Goal: Communication & Community: Participate in discussion

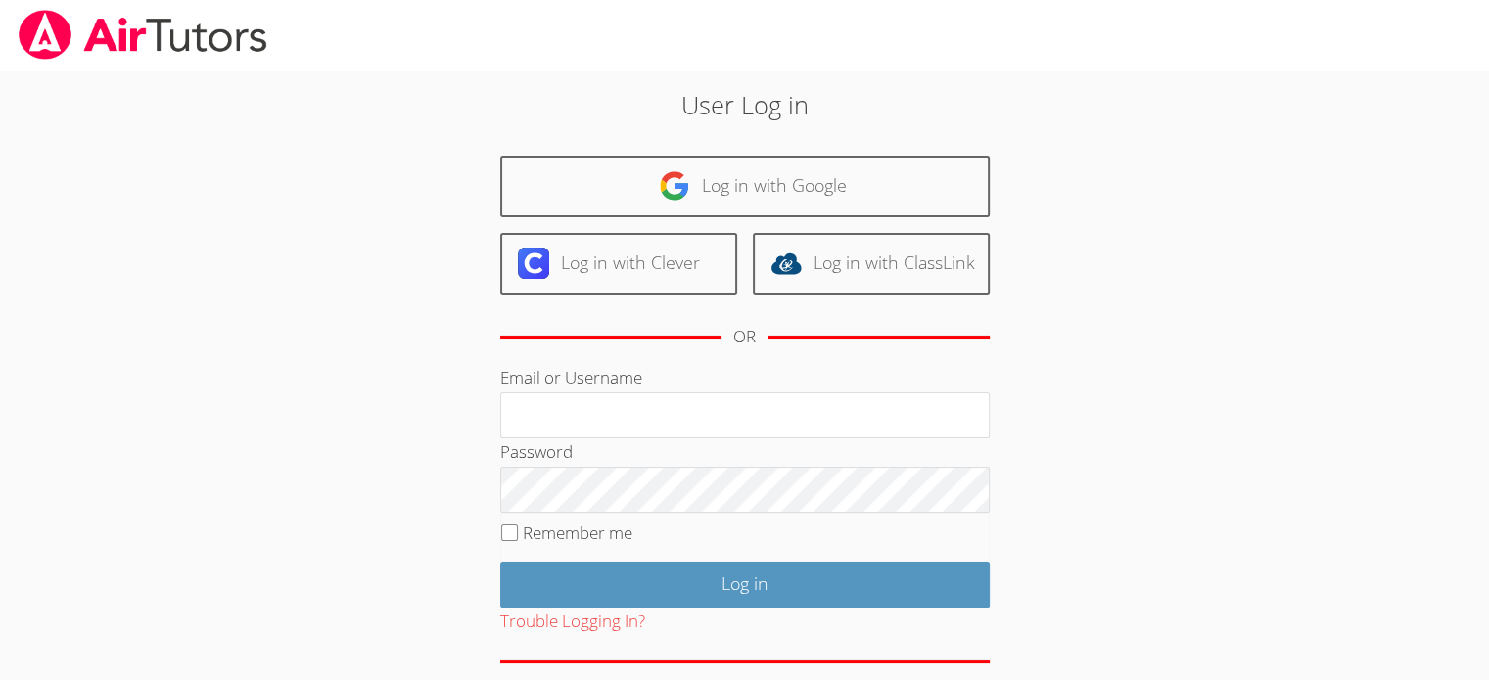
type input "hwoo@bhusd.com"
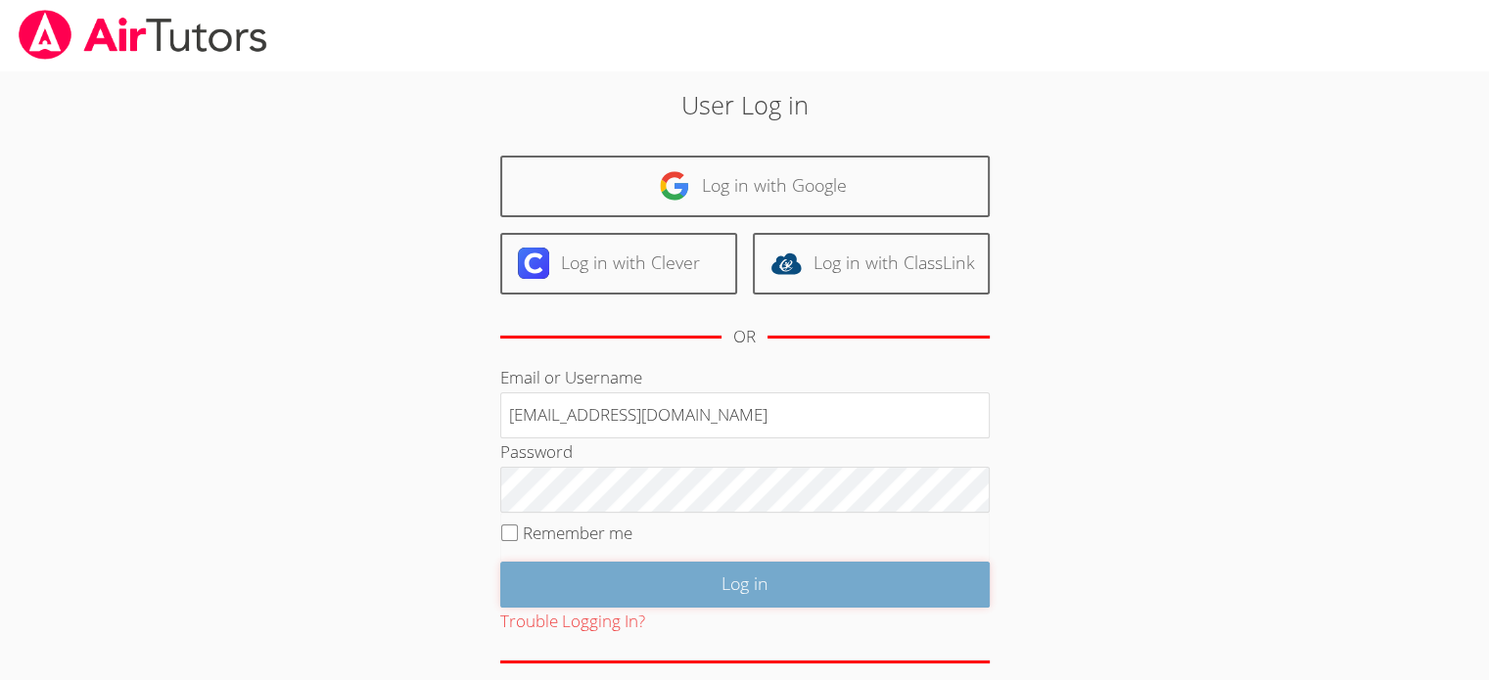
click at [864, 579] on input "Log in" at bounding box center [744, 585] width 489 height 46
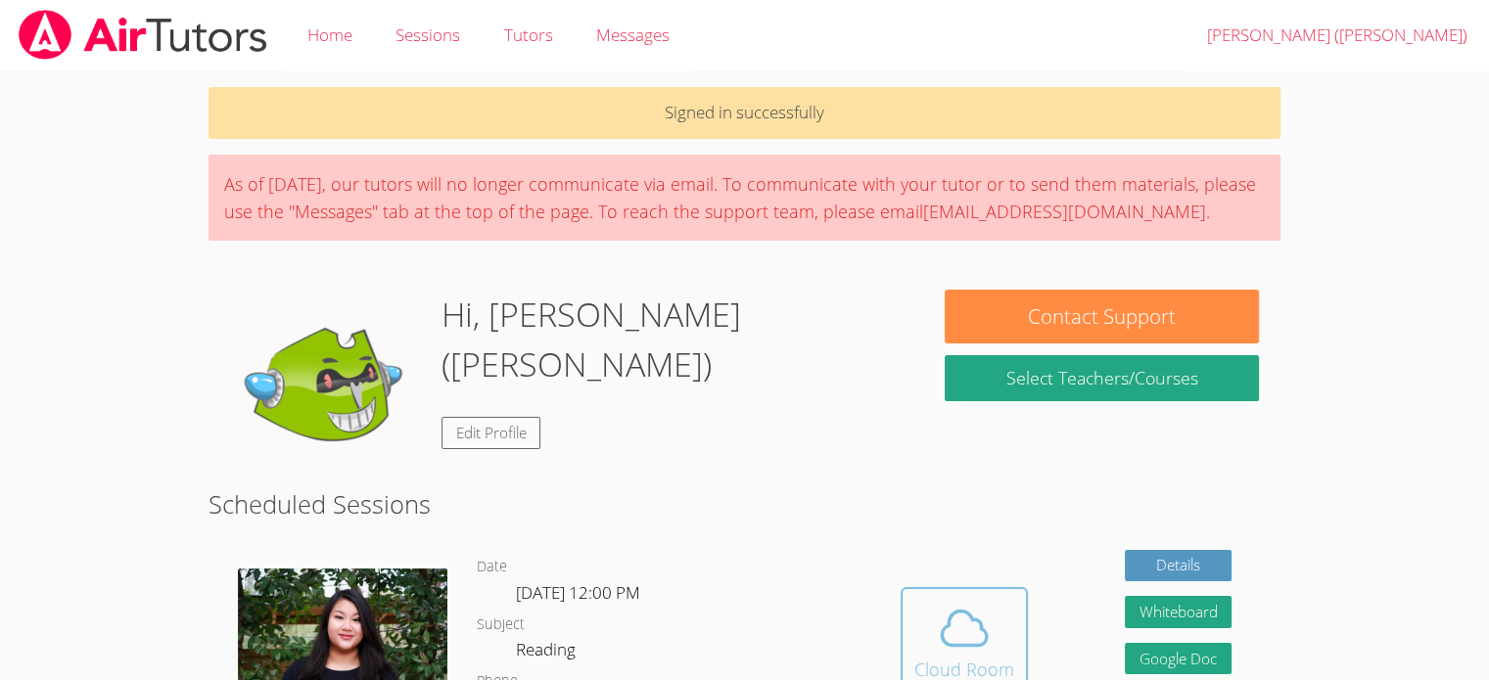
click at [985, 656] on div "Cloud Room" at bounding box center [964, 669] width 100 height 27
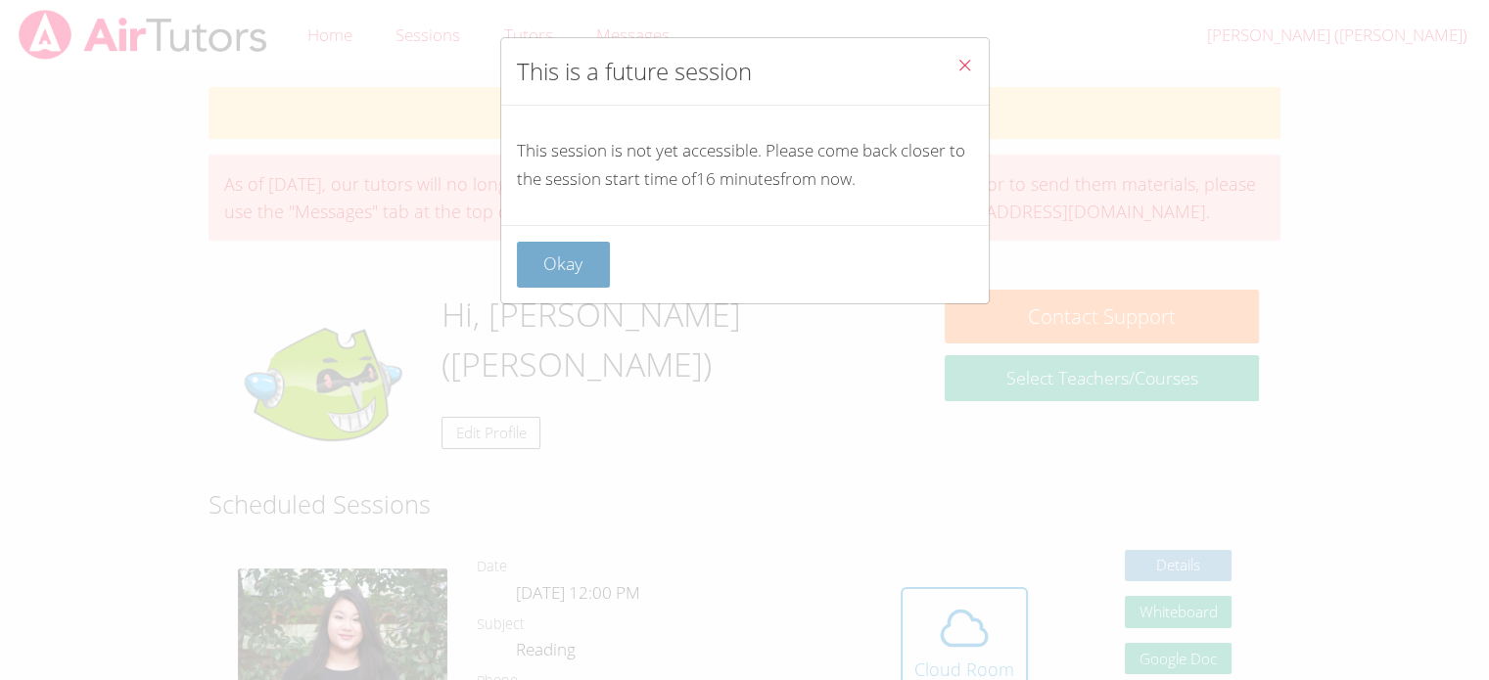
click at [562, 261] on button "Okay" at bounding box center [564, 265] width 94 height 46
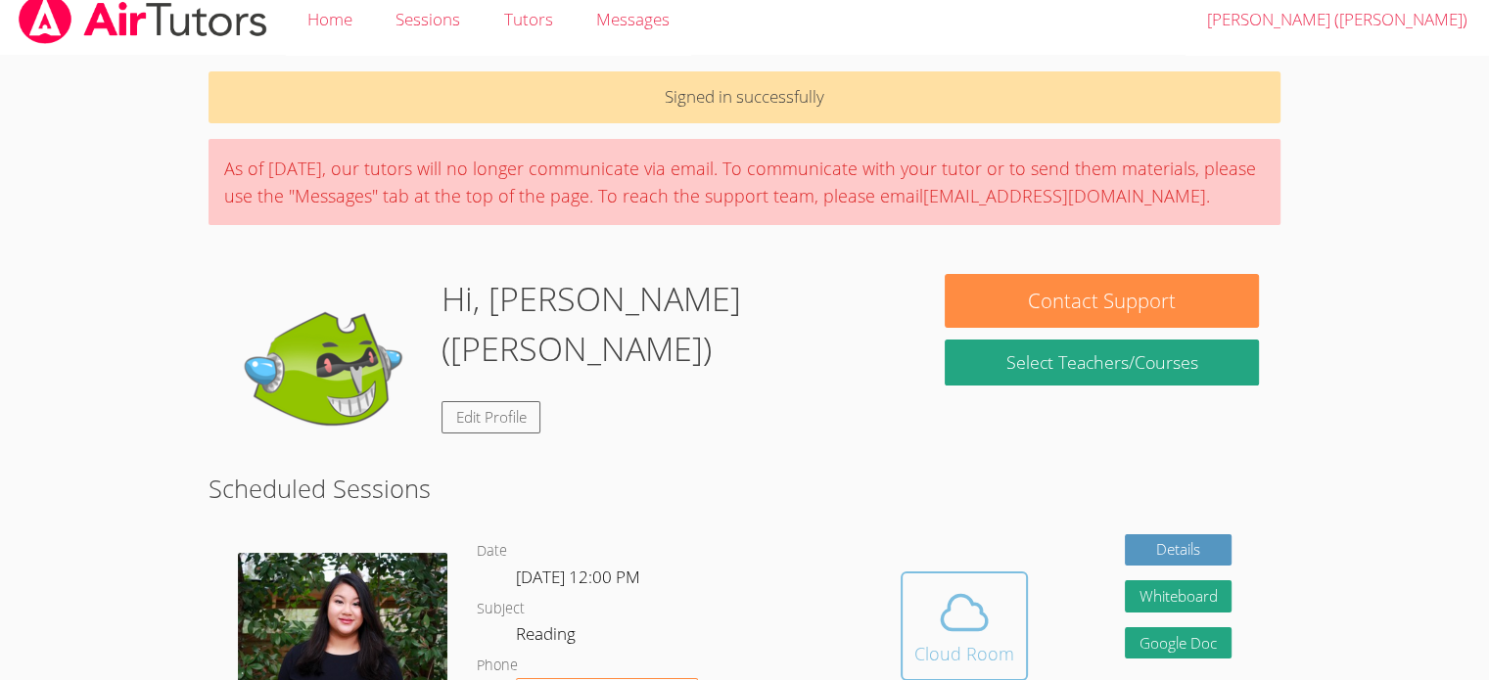
click at [978, 624] on icon at bounding box center [964, 612] width 55 height 55
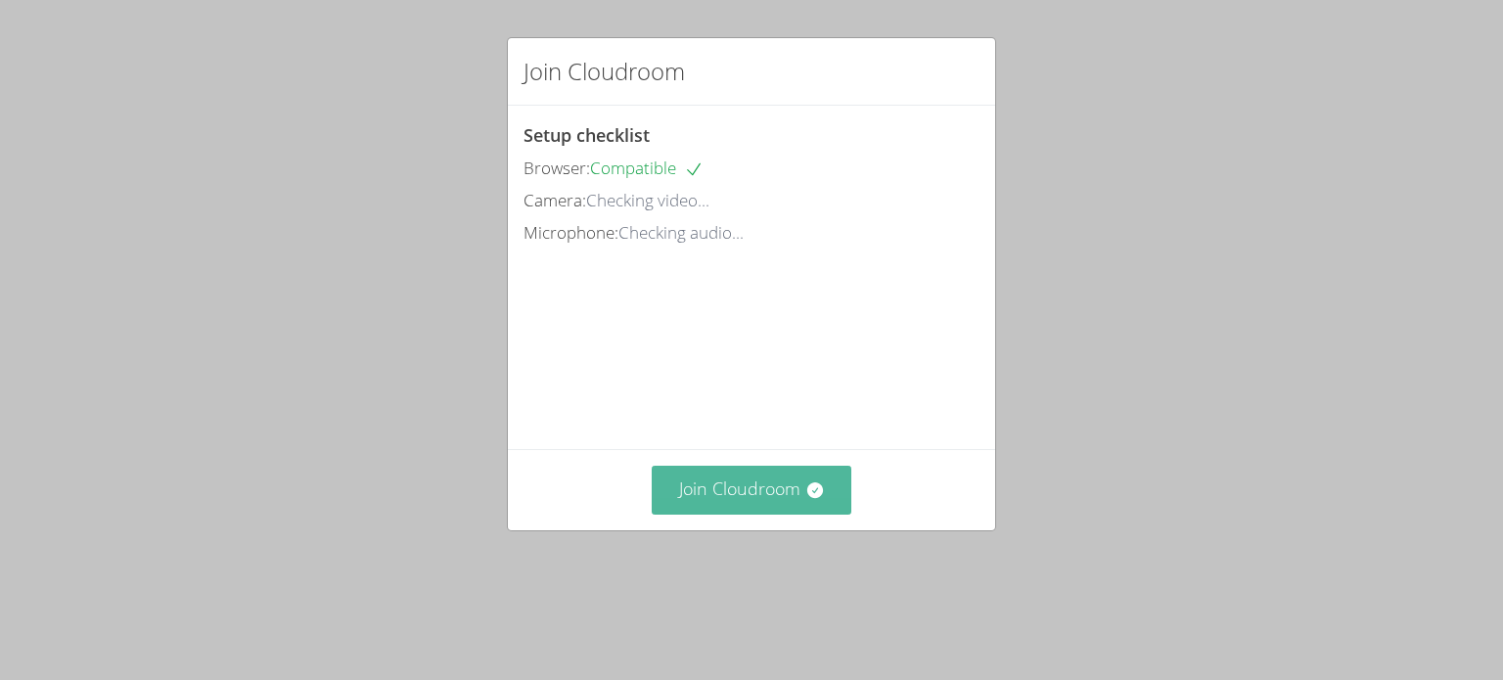
click at [694, 514] on button "Join Cloudroom" at bounding box center [752, 490] width 201 height 48
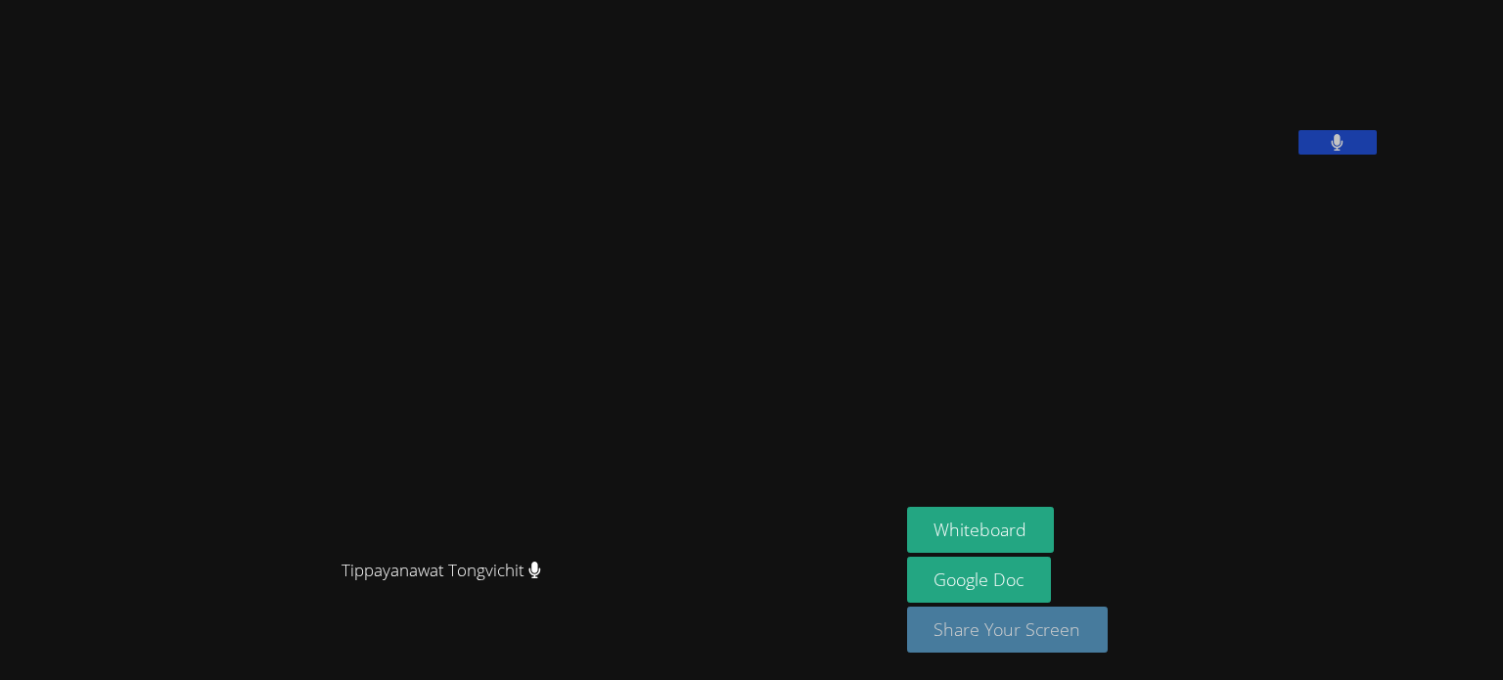
click at [892, 624] on div "Tippayanawat Tongvichit" at bounding box center [450, 588] width 884 height 78
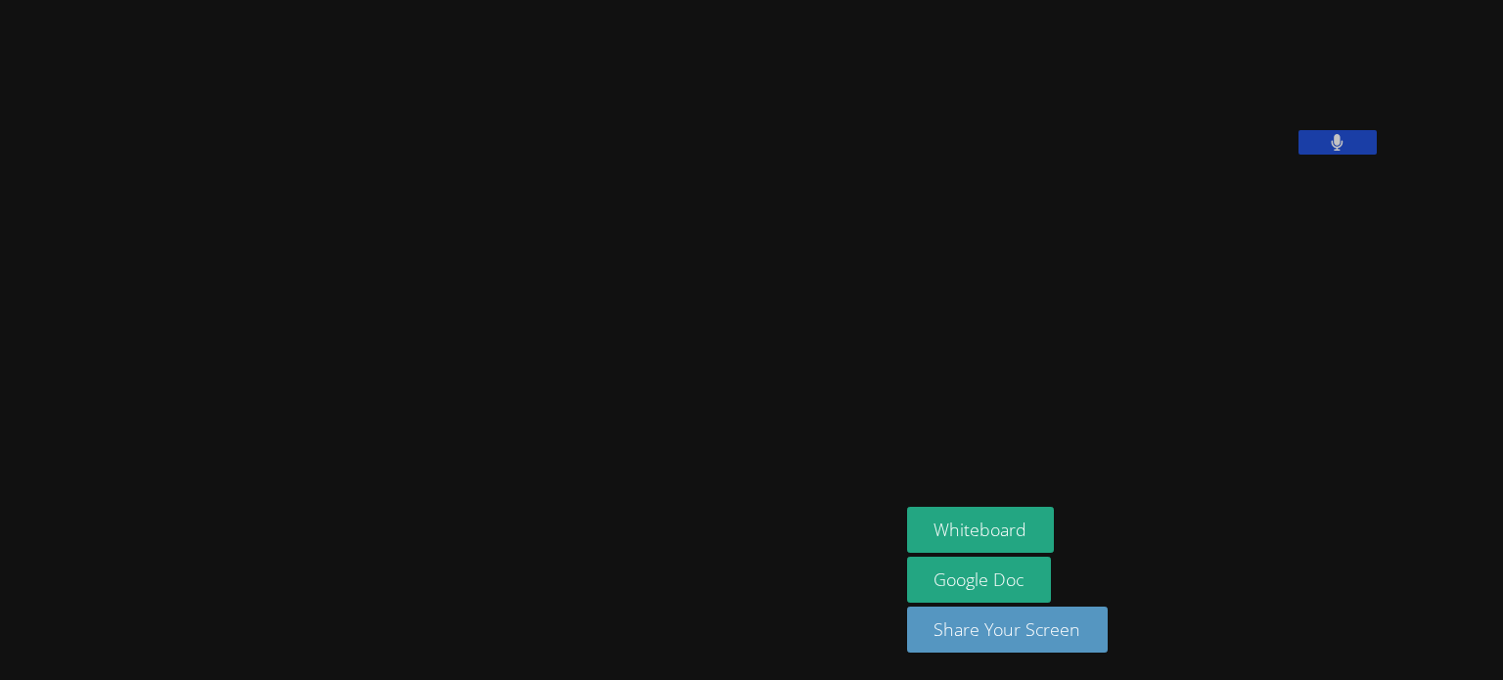
click at [1377, 155] on button at bounding box center [1338, 142] width 78 height 24
click at [1057, 485] on aside "[PERSON_NAME] ([PERSON_NAME]) [PERSON_NAME] Whiteboard Google Doc Share Your Sc…" at bounding box center [1144, 340] width 489 height 680
click at [596, 405] on video at bounding box center [449, 301] width 294 height 497
click at [1195, 358] on aside "[PERSON_NAME] ([PERSON_NAME]) [PERSON_NAME] Whiteboard Google Doc Share Your Sc…" at bounding box center [1144, 340] width 489 height 680
click at [1081, 473] on aside "[PERSON_NAME] ([PERSON_NAME]) [PERSON_NAME] Whiteboard Google Doc Share Your Sc…" at bounding box center [1144, 340] width 489 height 680
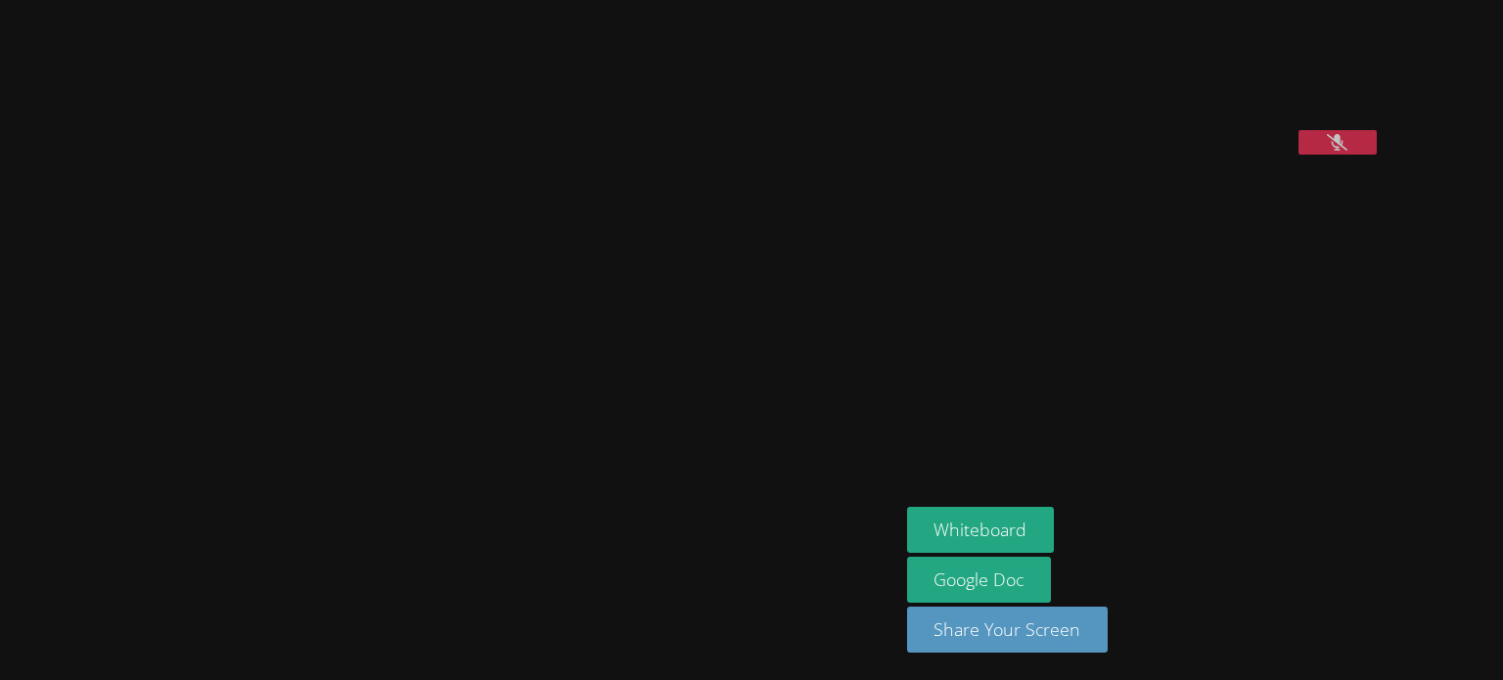
click at [1377, 155] on button at bounding box center [1338, 142] width 78 height 24
click at [596, 321] on video at bounding box center [449, 301] width 294 height 497
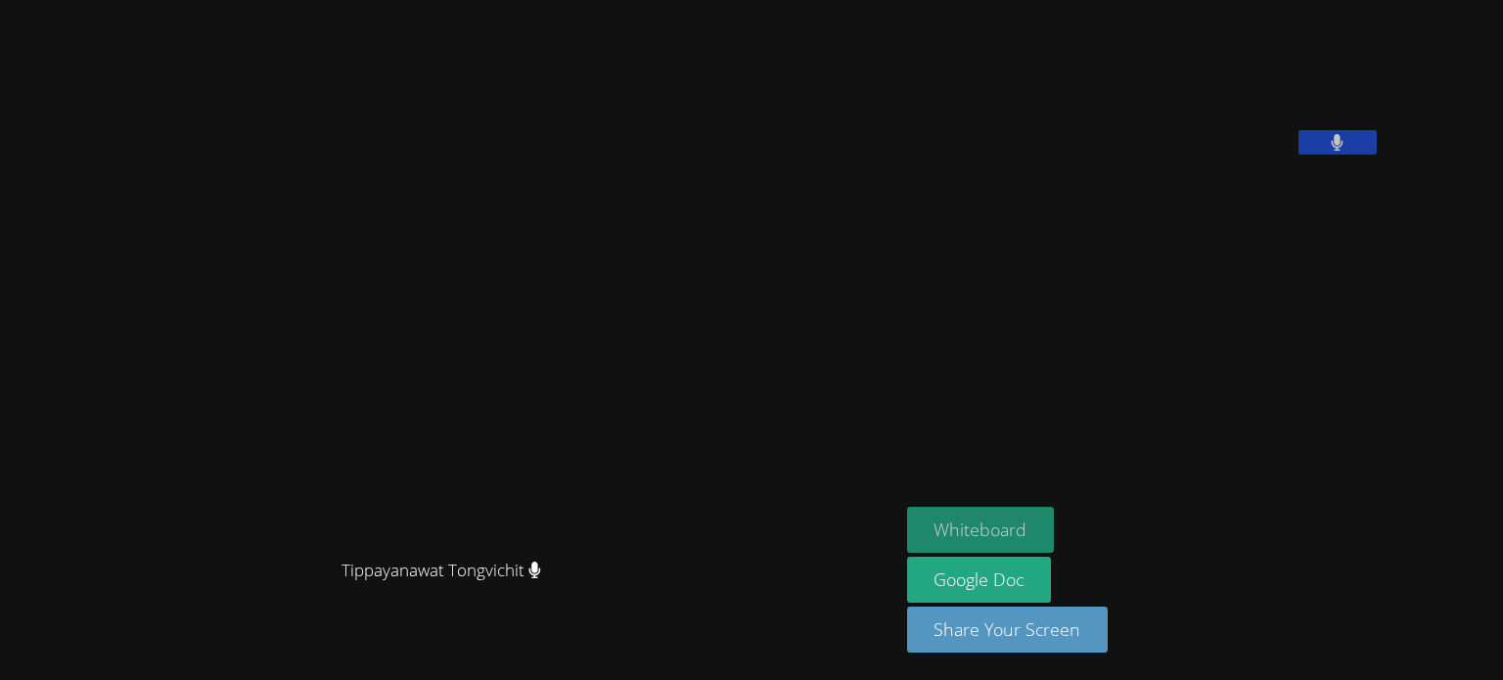
click at [1031, 538] on button "Whiteboard" at bounding box center [981, 530] width 148 height 46
click at [1025, 528] on button "Whiteboard" at bounding box center [981, 530] width 148 height 46
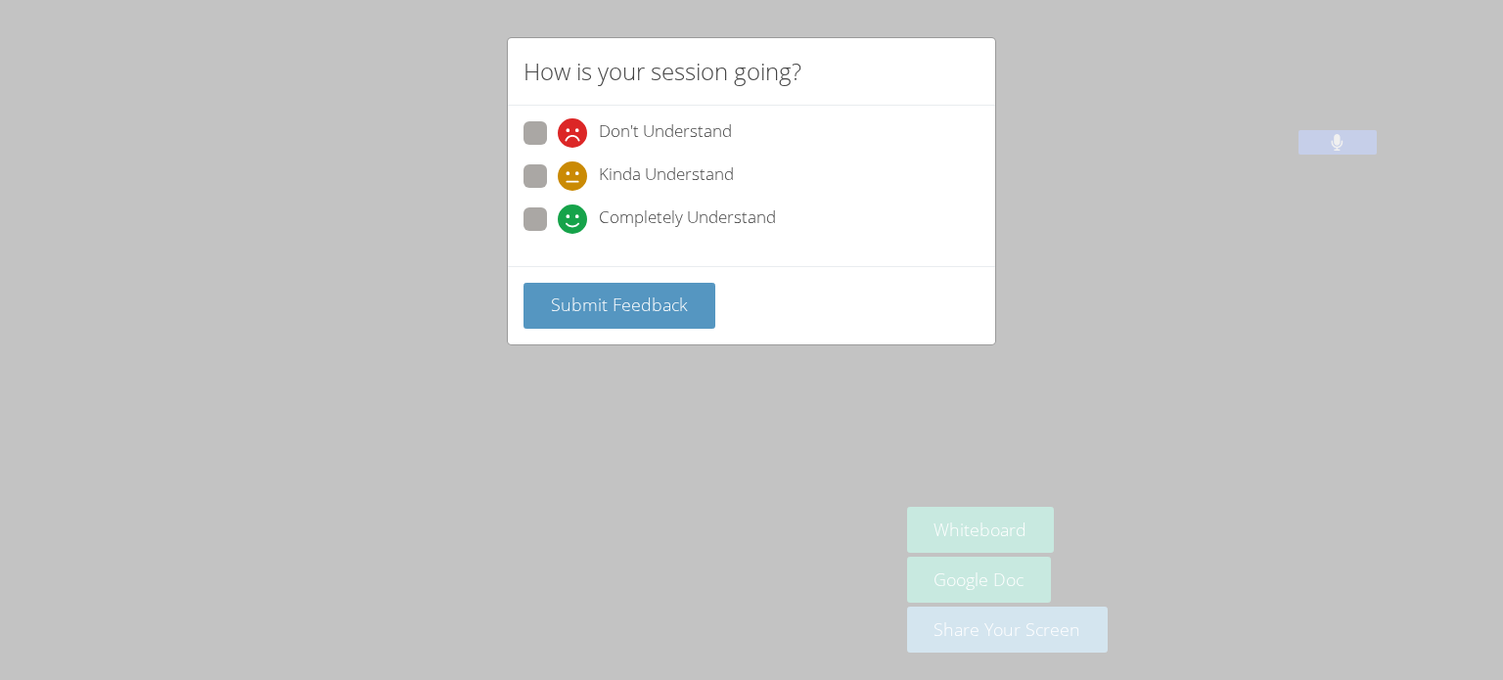
click at [558, 191] on span at bounding box center [558, 191] width 0 height 0
click at [558, 171] on input "Kinda Understand" at bounding box center [566, 172] width 17 height 17
radio input "true"
click at [658, 288] on button "Submit Feedback" at bounding box center [620, 306] width 192 height 46
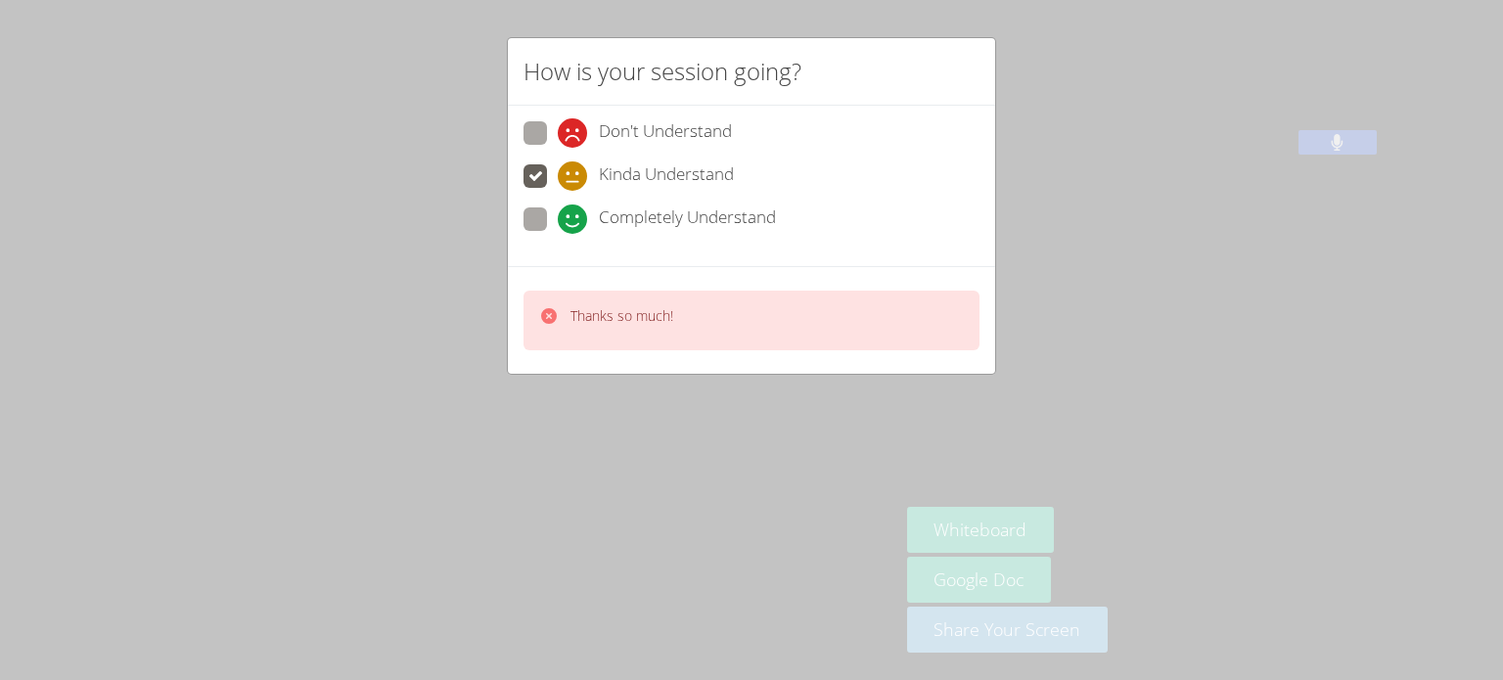
click at [634, 318] on p "Thanks so much!" at bounding box center [622, 316] width 103 height 20
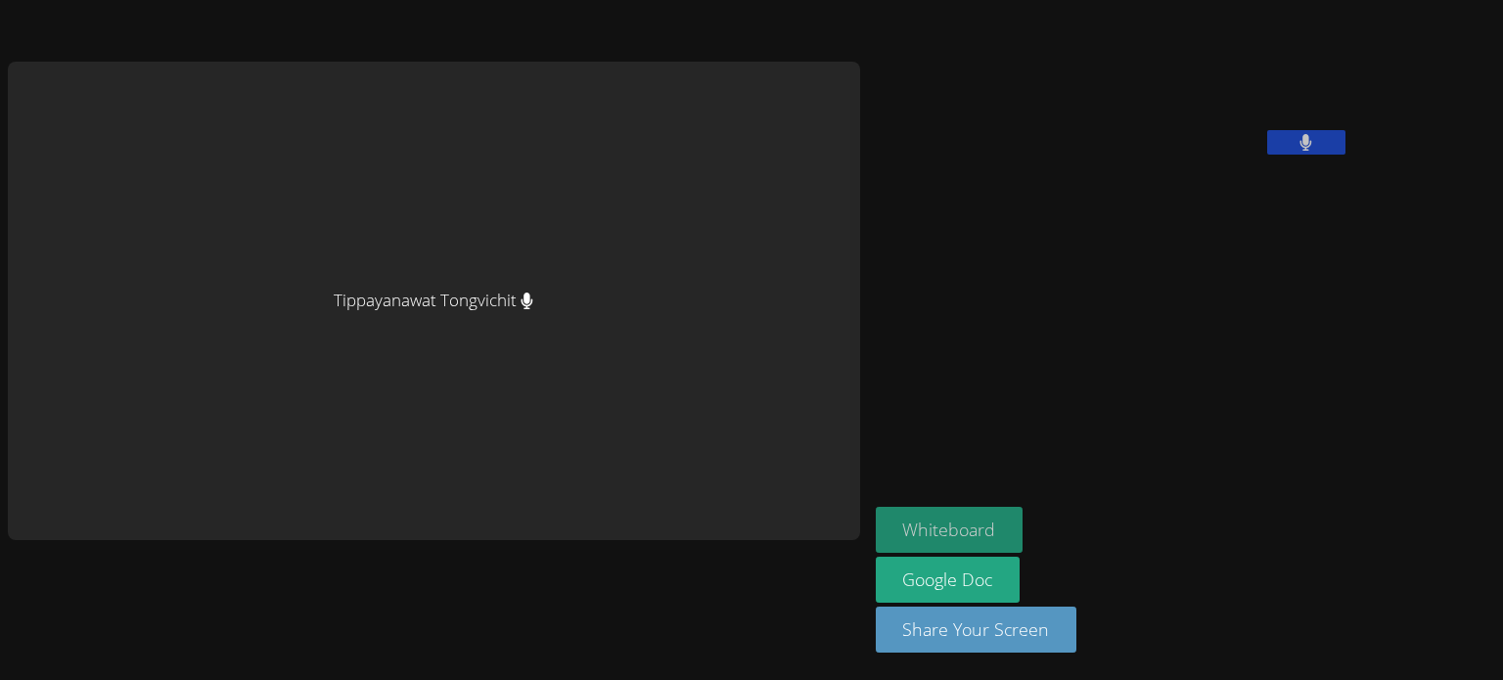
click at [876, 531] on button "Whiteboard" at bounding box center [950, 530] width 148 height 46
